Goal: Navigation & Orientation: Go to known website

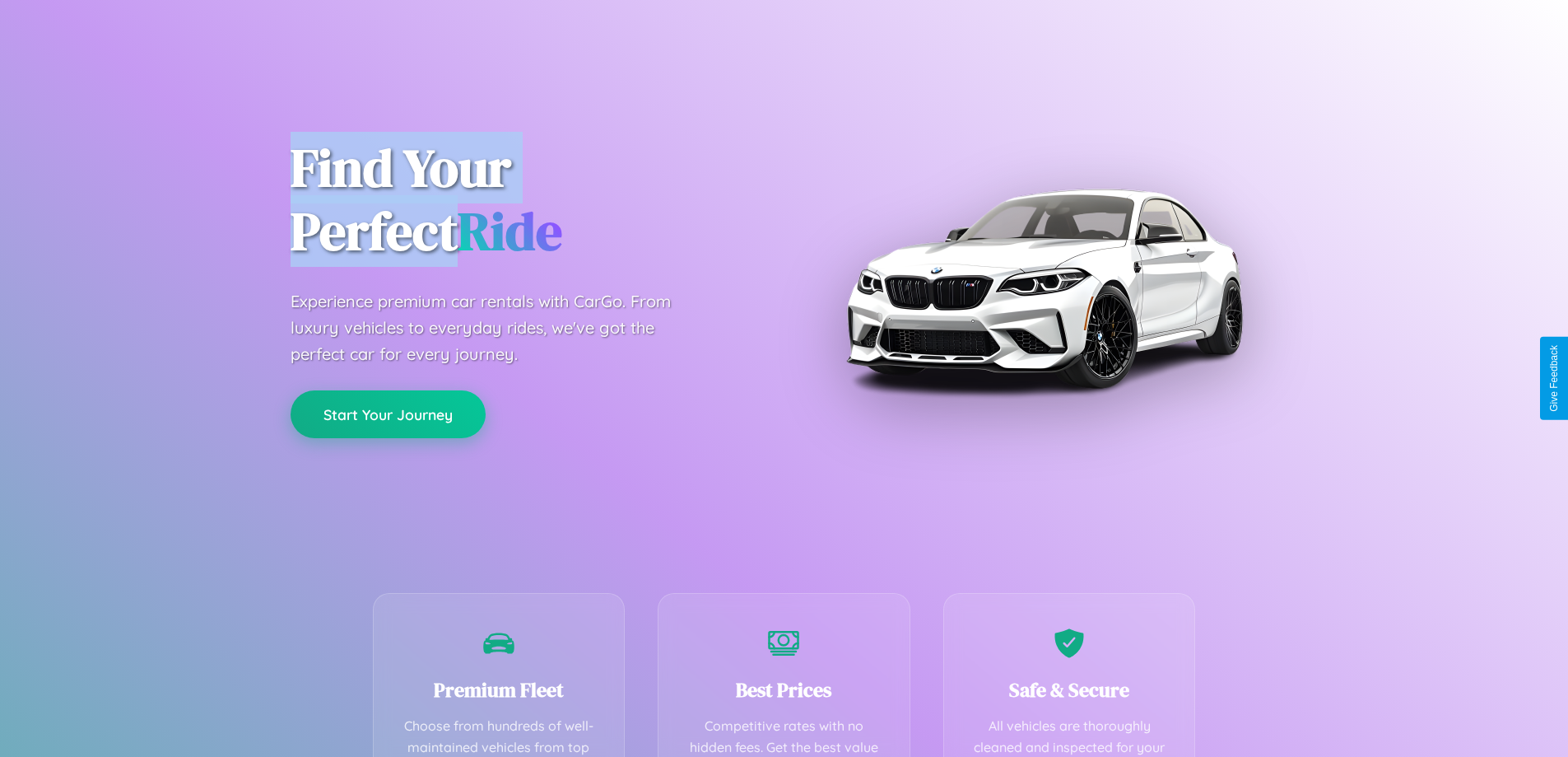
click at [388, 413] on button "Start Your Journey" at bounding box center [388, 414] width 195 height 48
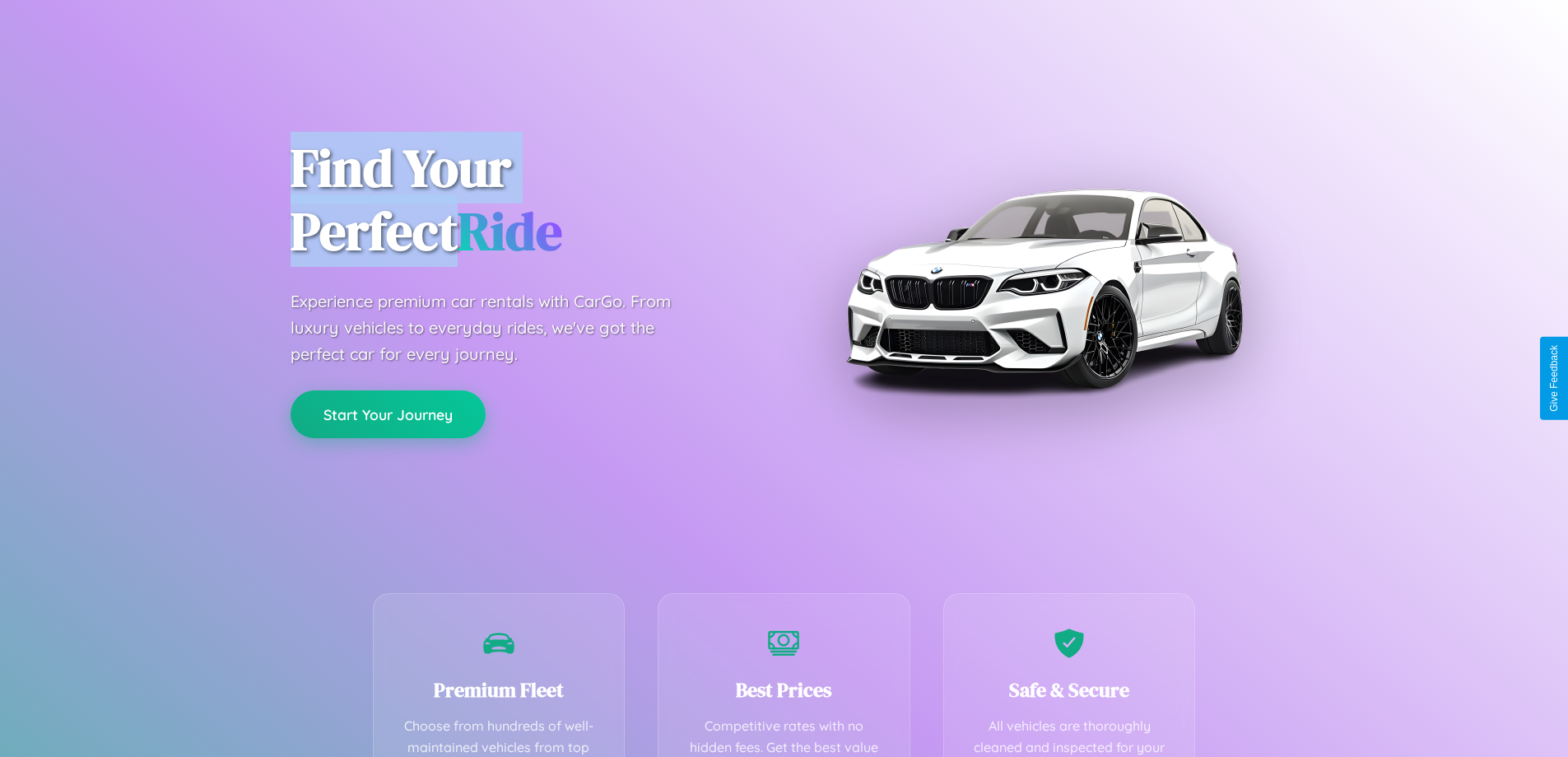
click at [388, 413] on button "Start Your Journey" at bounding box center [388, 414] width 195 height 48
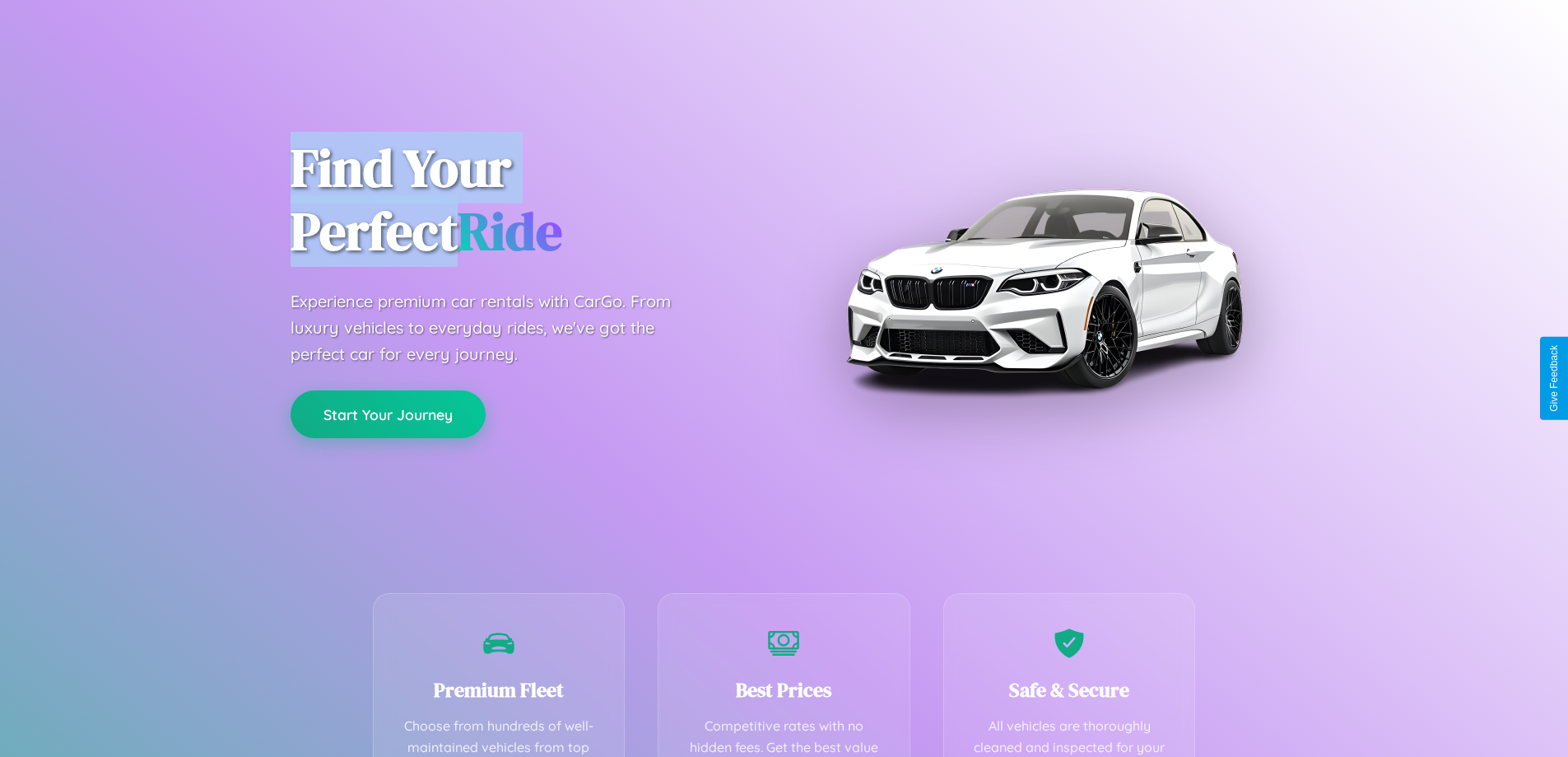
click at [388, 413] on button "Start Your Journey" at bounding box center [388, 414] width 195 height 48
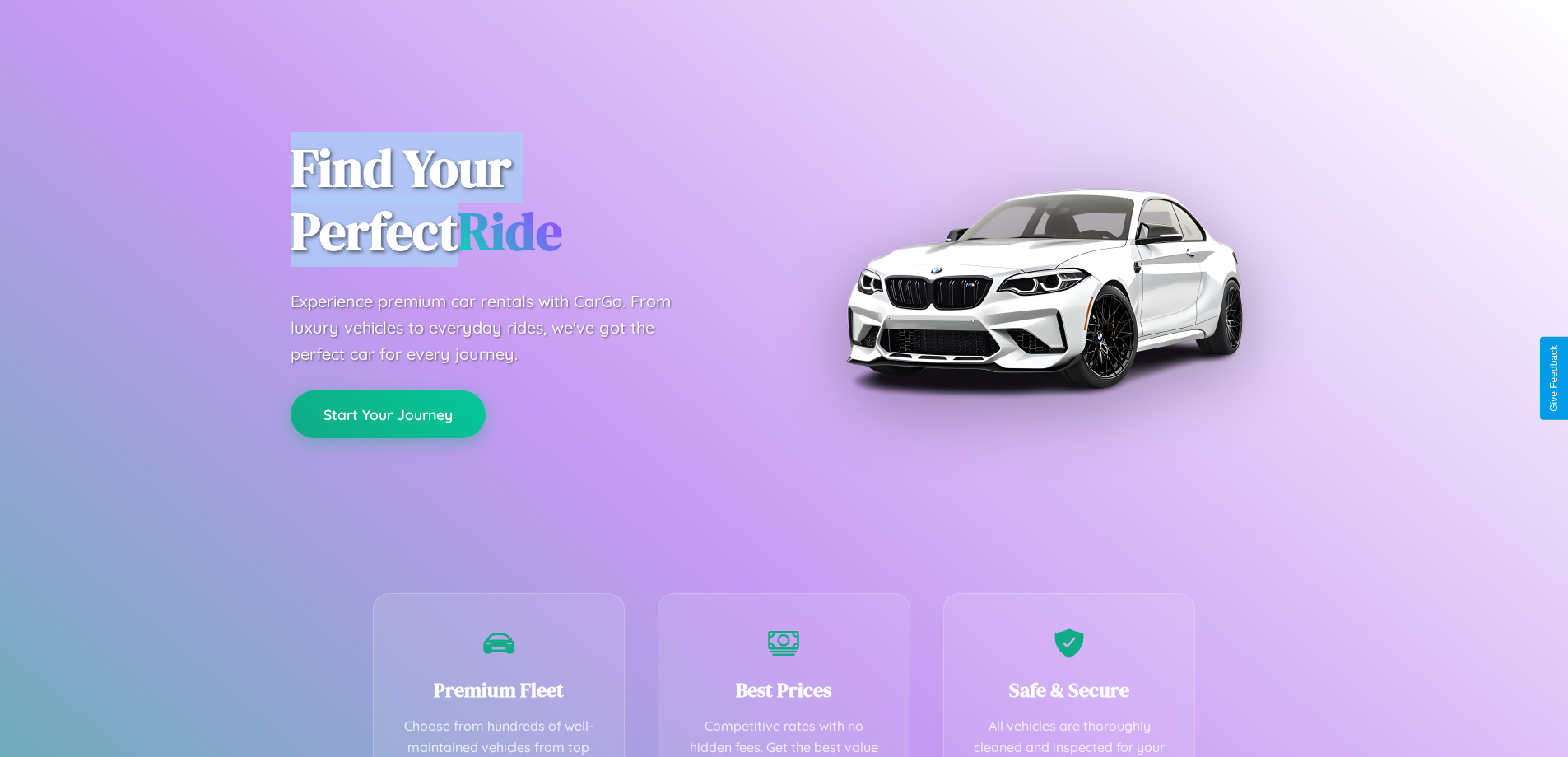
click at [388, 413] on button "Start Your Journey" at bounding box center [388, 414] width 195 height 48
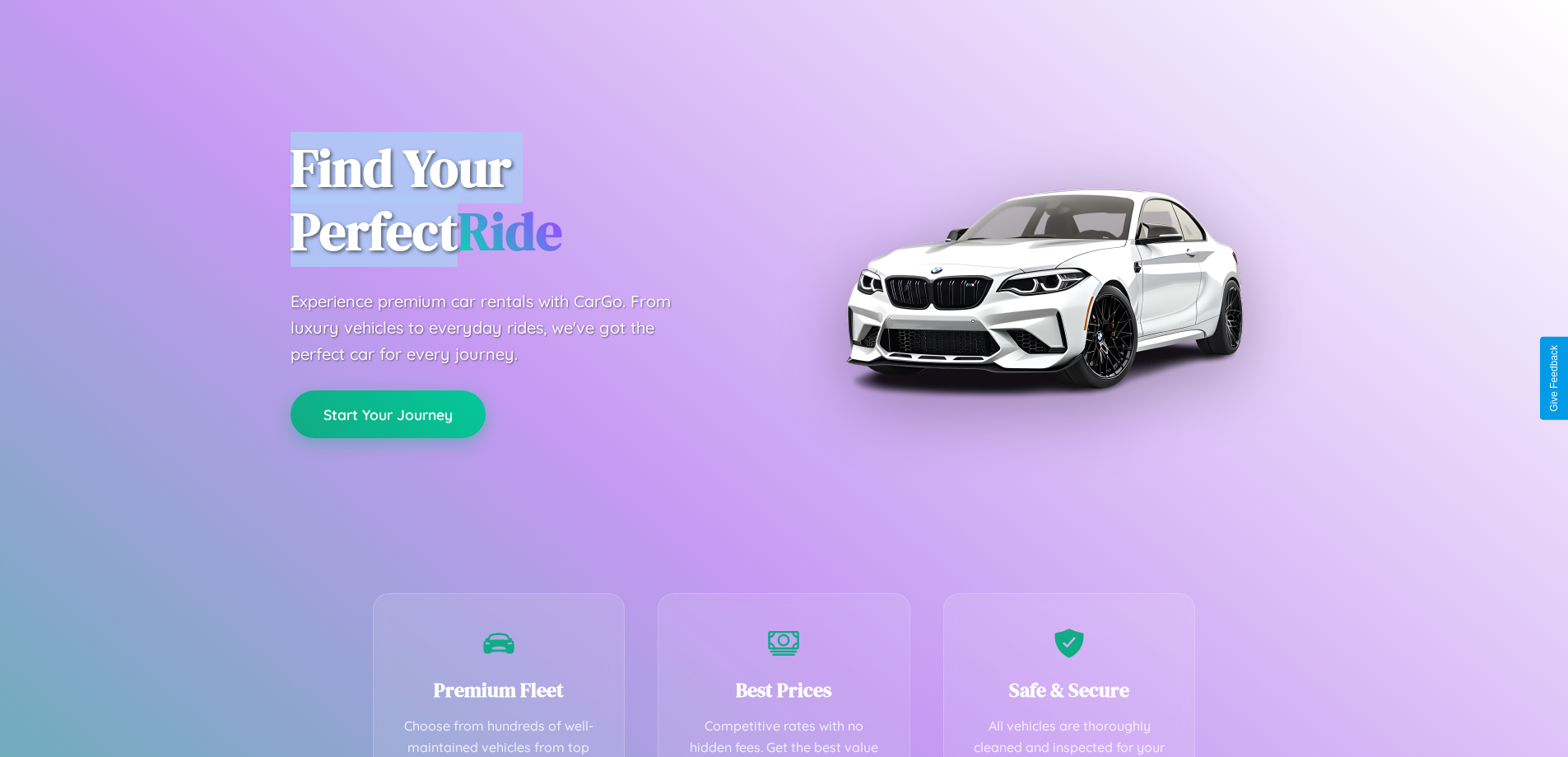
click at [388, 413] on button "Start Your Journey" at bounding box center [388, 414] width 195 height 48
